Goal: Check status

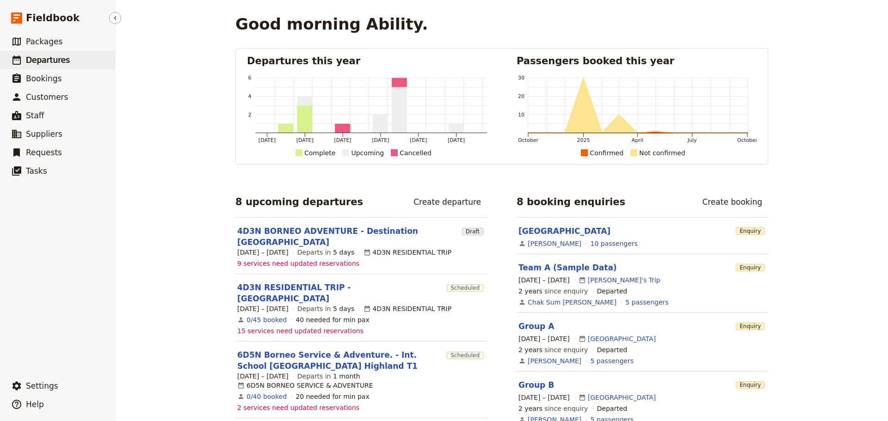
click at [87, 64] on link "​ Departures" at bounding box center [57, 60] width 115 height 18
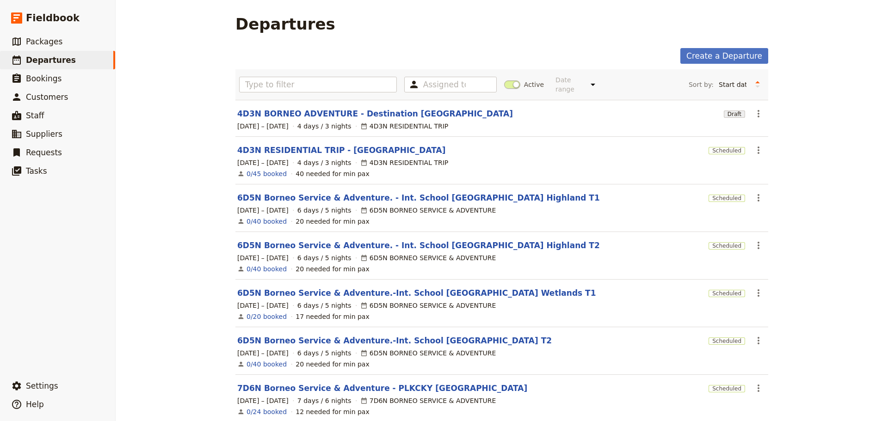
click at [520, 85] on label "Active" at bounding box center [524, 84] width 40 height 9
click at [504, 80] on input "Active" at bounding box center [504, 80] width 0 height 0
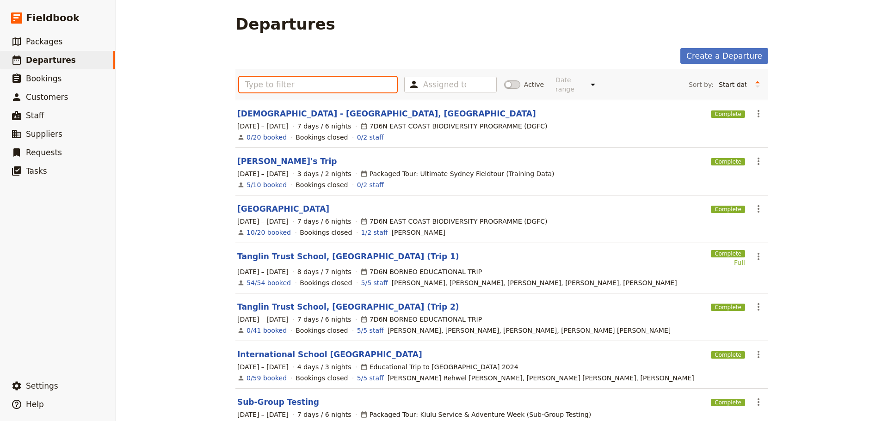
click at [313, 87] on input "text" at bounding box center [318, 85] width 158 height 16
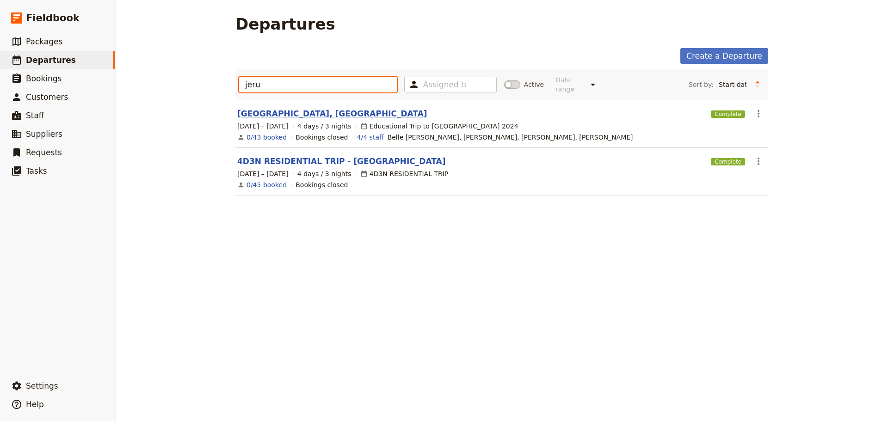
type input "jeru"
click at [294, 108] on link "[GEOGRAPHIC_DATA], [GEOGRAPHIC_DATA]" at bounding box center [332, 113] width 190 height 11
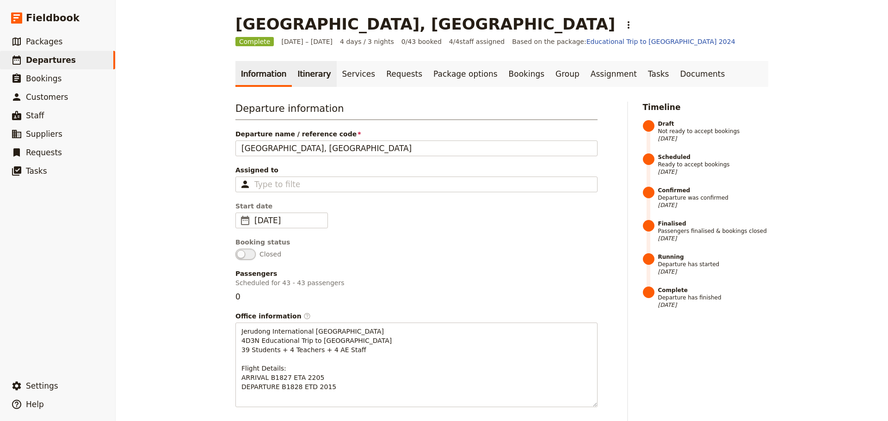
click at [292, 66] on link "Itinerary" at bounding box center [314, 74] width 44 height 26
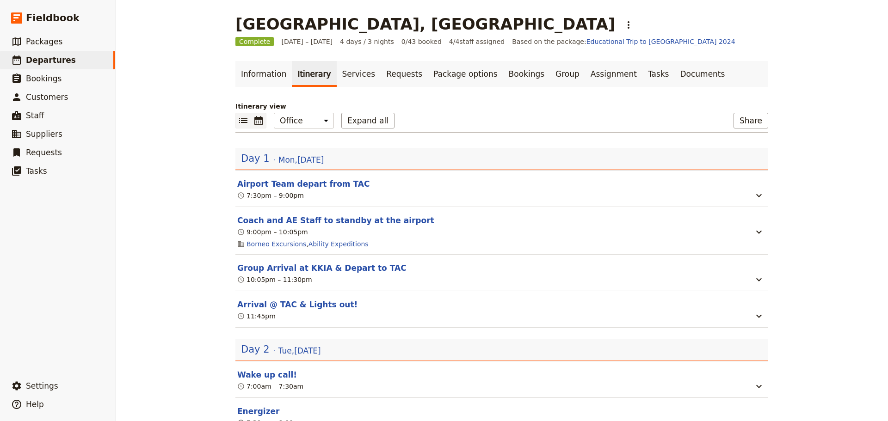
click at [253, 120] on icon "Calendar view" at bounding box center [258, 120] width 11 height 11
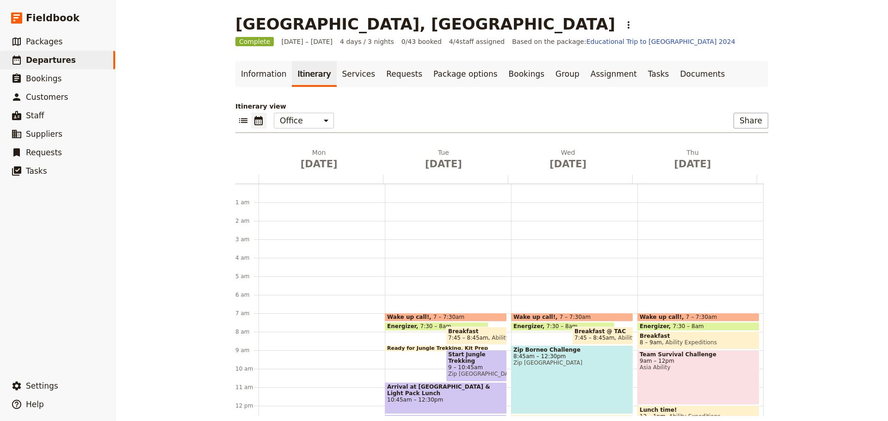
scroll to position [120, 0]
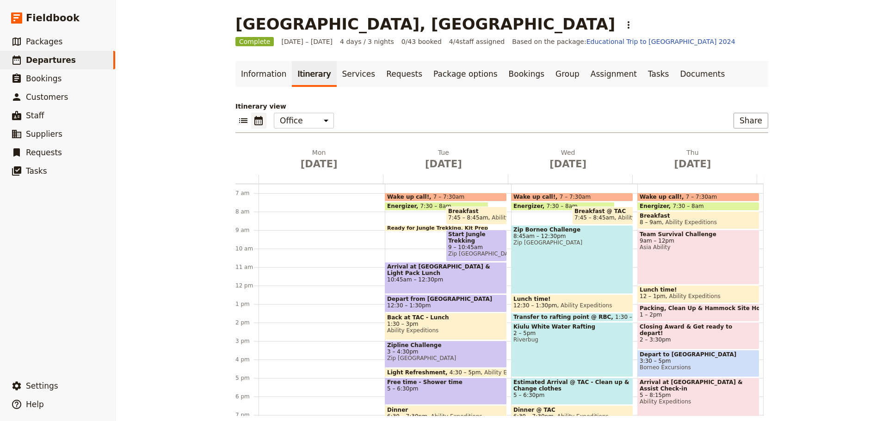
click at [700, 264] on div "Team Survival Challenge 9am – 12pm Asia Ability" at bounding box center [698, 257] width 122 height 55
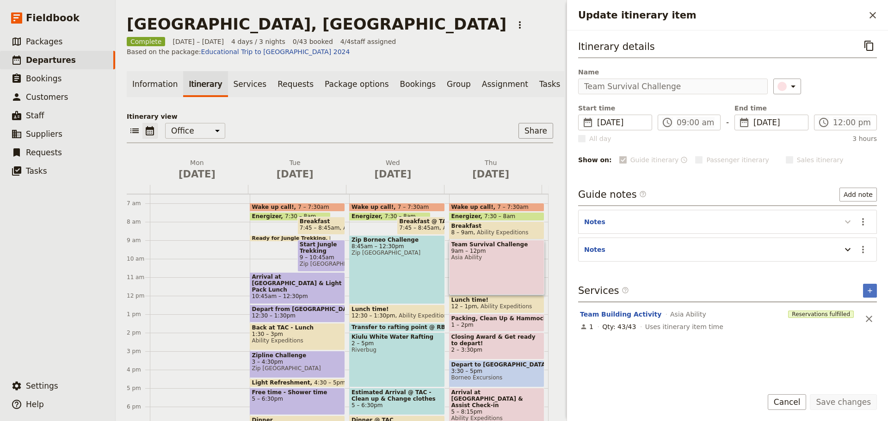
click at [853, 222] on icon "Update itinerary item" at bounding box center [847, 221] width 11 height 11
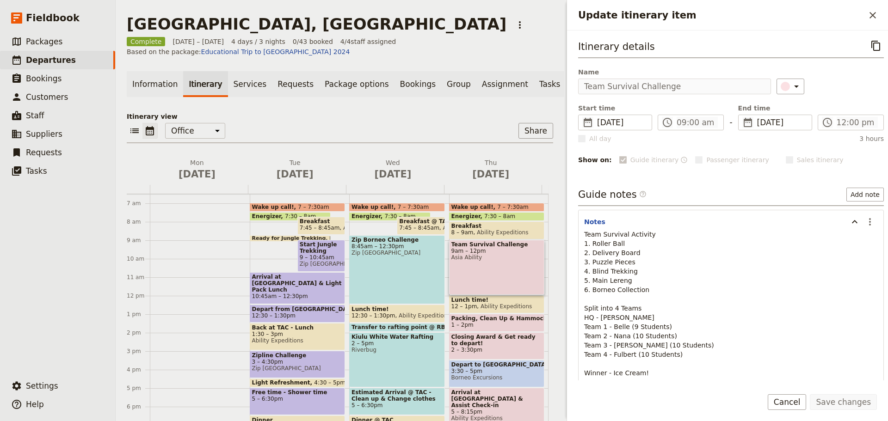
drag, startPoint x: 803, startPoint y: 240, endPoint x: 784, endPoint y: 245, distance: 20.1
click at [803, 240] on p "Team Survival Activity 1. Roller Ball 2. Delivery Board 3. Puzzle Pieces 4. Bli…" at bounding box center [731, 304] width 294 height 148
